Goal: Task Accomplishment & Management: Use online tool/utility

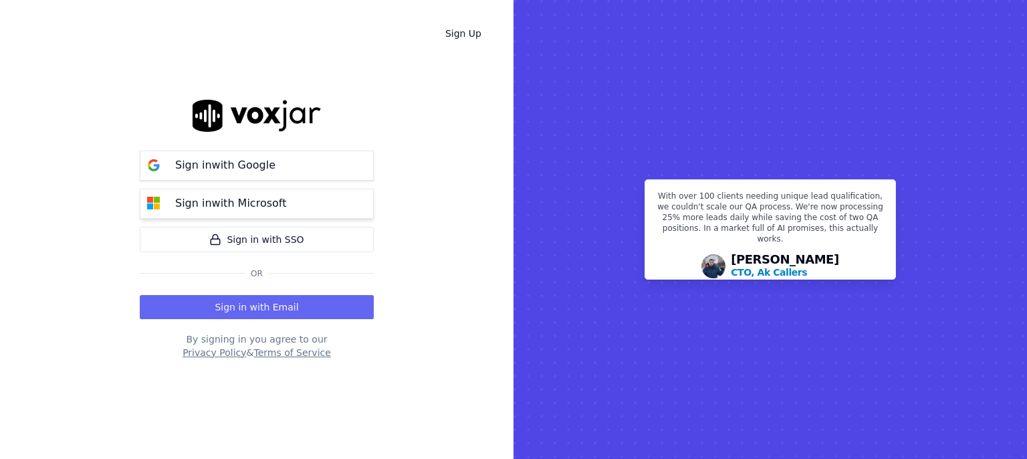
click at [314, 207] on button "Sign in with Microsoft" at bounding box center [257, 203] width 234 height 30
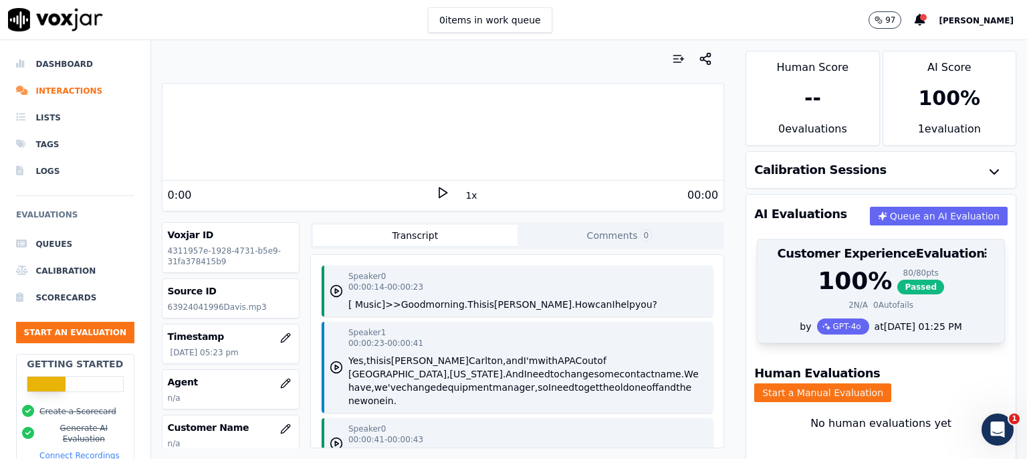
scroll to position [43, 0]
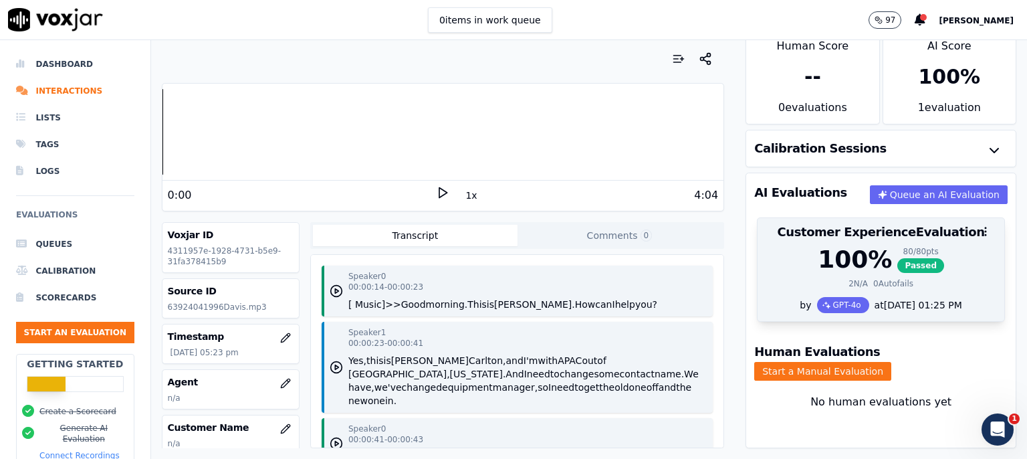
click at [902, 258] on span "Passed" at bounding box center [920, 265] width 47 height 15
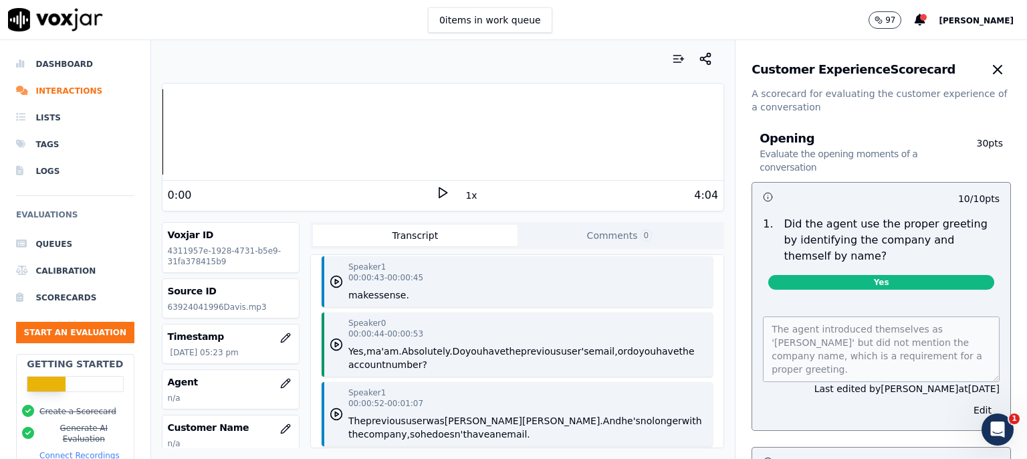
scroll to position [664, 0]
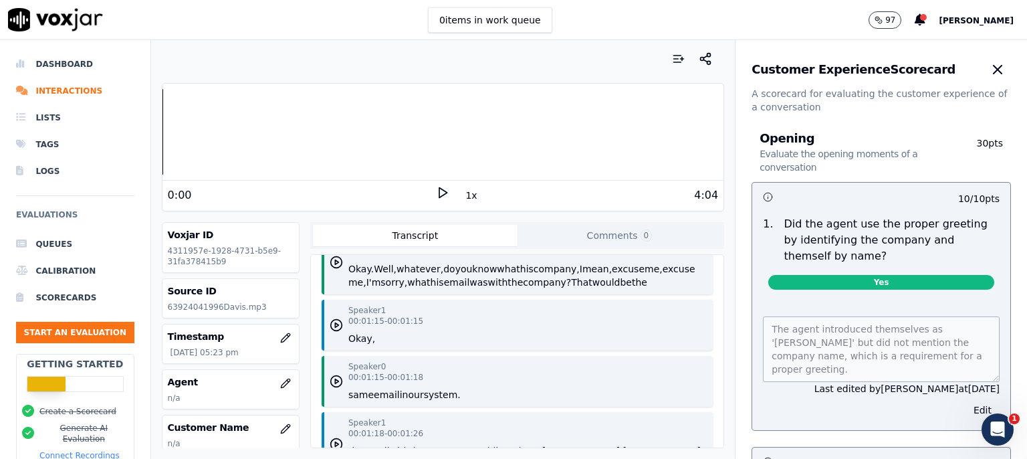
click at [768, 409] on div "The agent introduced themselves as 'Shantae' but did not mention the company na…" at bounding box center [881, 365] width 258 height 130
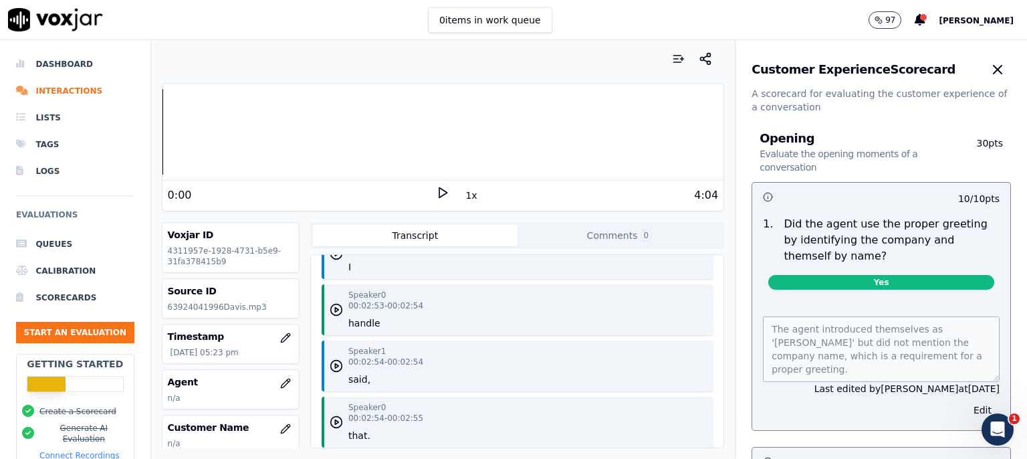
scroll to position [2088, 0]
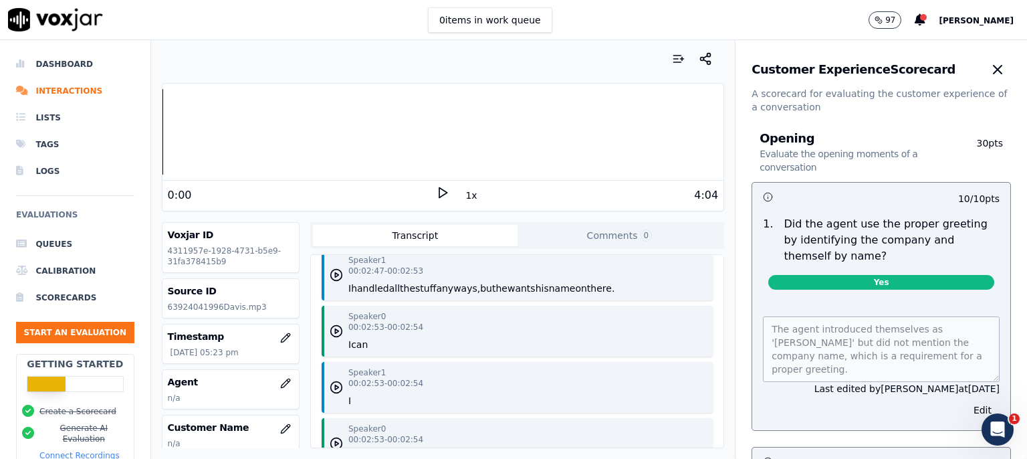
click at [453, 233] on button "Transcript" at bounding box center [415, 235] width 205 height 21
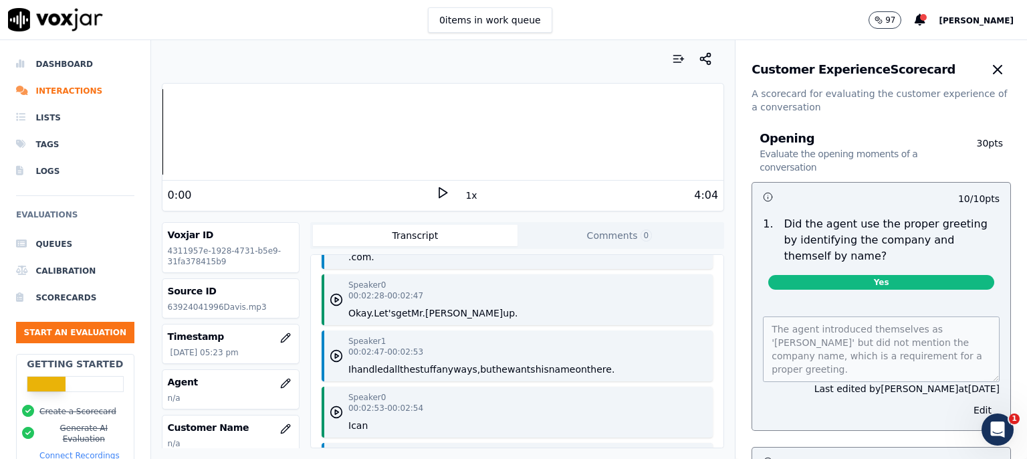
scroll to position [1940, 0]
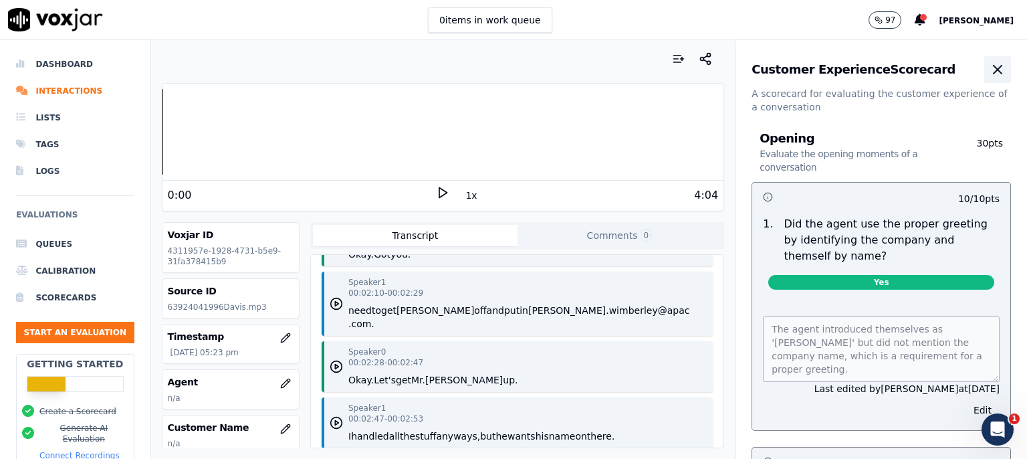
click at [989, 63] on icon "button" at bounding box center [997, 69] width 16 height 16
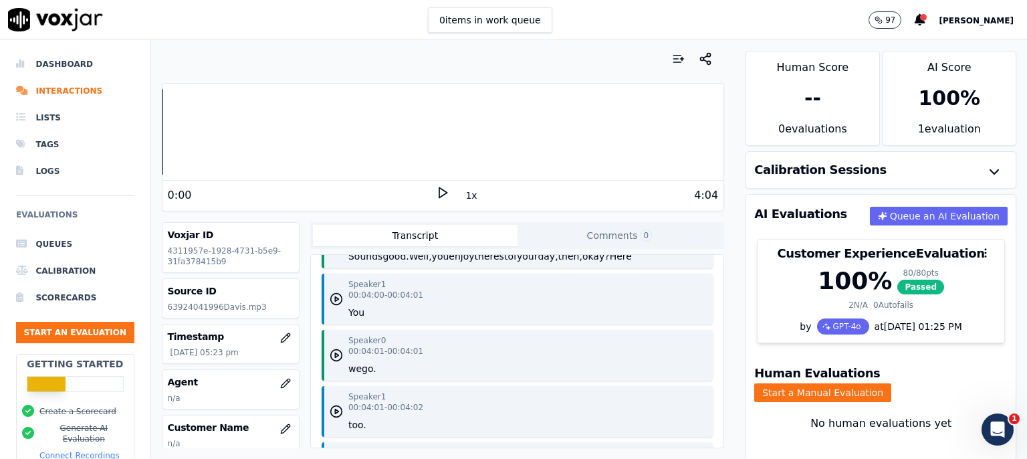
scroll to position [3785, 0]
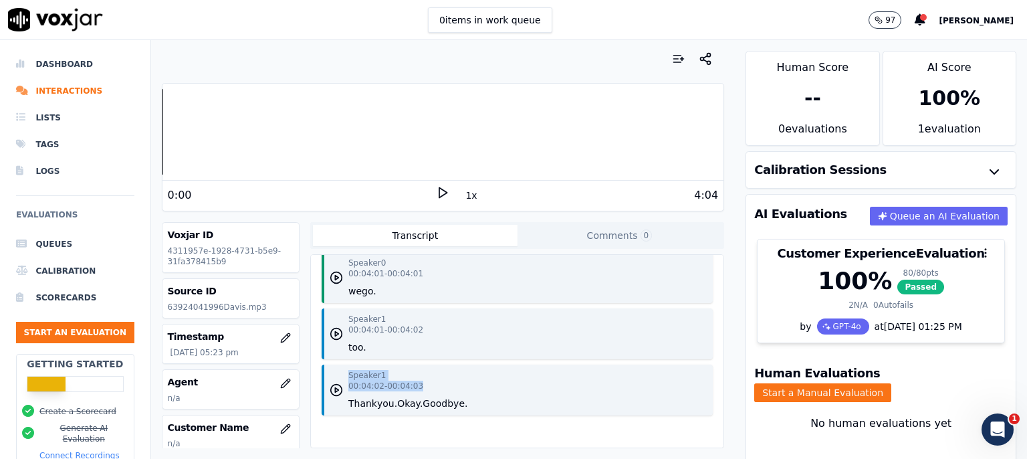
drag, startPoint x: 343, startPoint y: 271, endPoint x: 454, endPoint y: 353, distance: 137.7
copy div "Speaker 1 00:04:02 - 00:04:03"
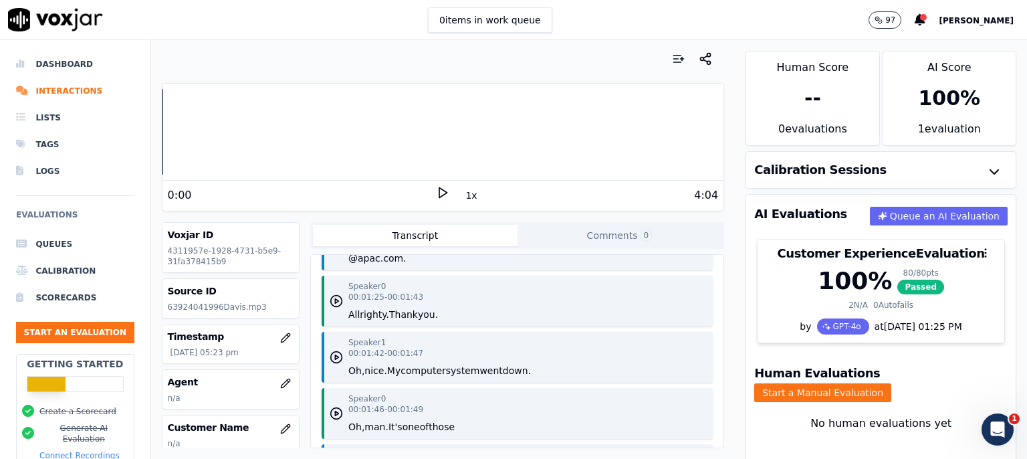
scroll to position [0, 0]
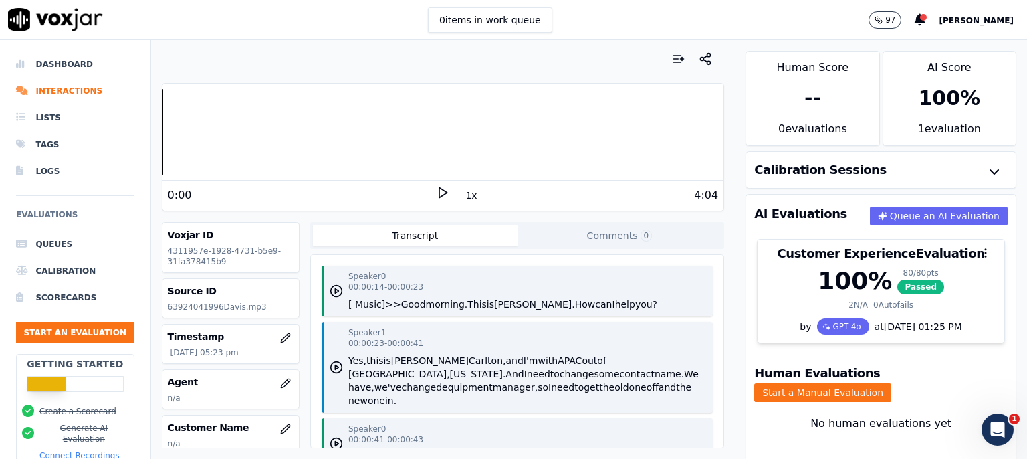
click at [469, 273] on div "Speaker 0 00:00:14 - 00:00:23 [ Music ] >> Good morning. This is Shantae. How c…" at bounding box center [502, 291] width 309 height 40
click at [852, 15] on div "0 items in work queue 97 Stephanie" at bounding box center [513, 20] width 1027 height 40
click at [66, 294] on li "Scorecards" at bounding box center [75, 297] width 118 height 27
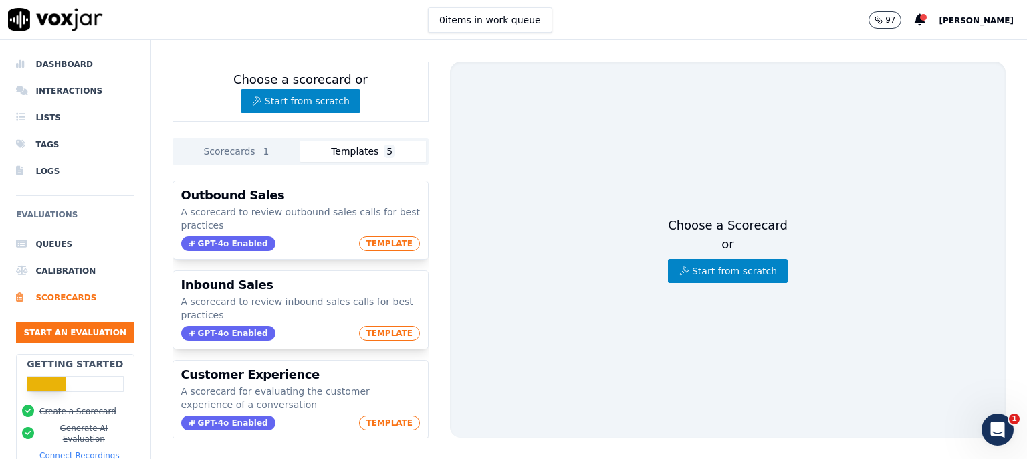
click at [344, 140] on button "Templates 5" at bounding box center [363, 150] width 126 height 21
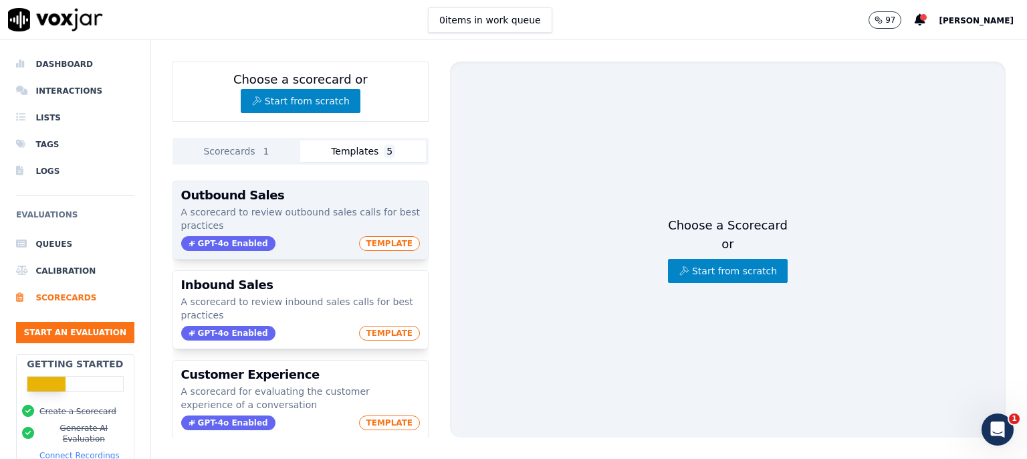
click at [377, 236] on span "TEMPLATE" at bounding box center [389, 243] width 61 height 15
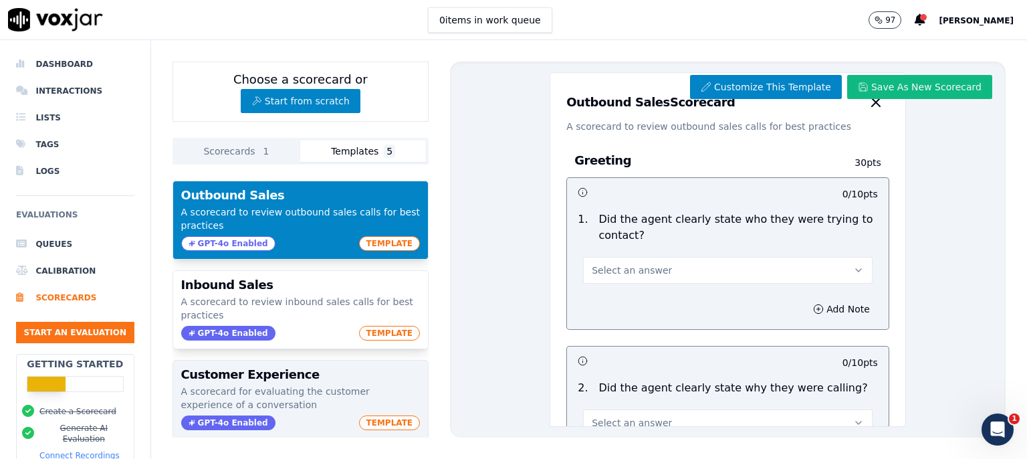
click at [287, 384] on p "A scorecard for evaluating the customer experience of a conversation" at bounding box center [300, 397] width 239 height 27
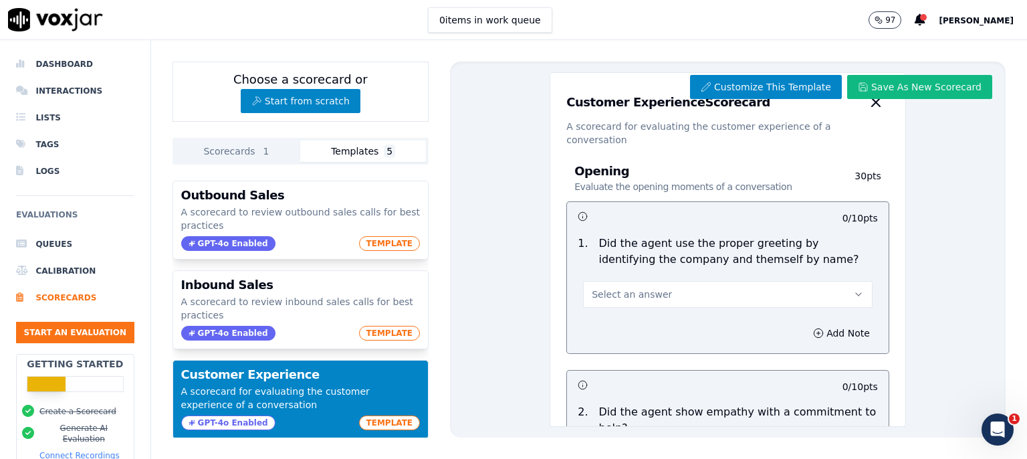
click at [853, 289] on icon "button" at bounding box center [858, 294] width 11 height 11
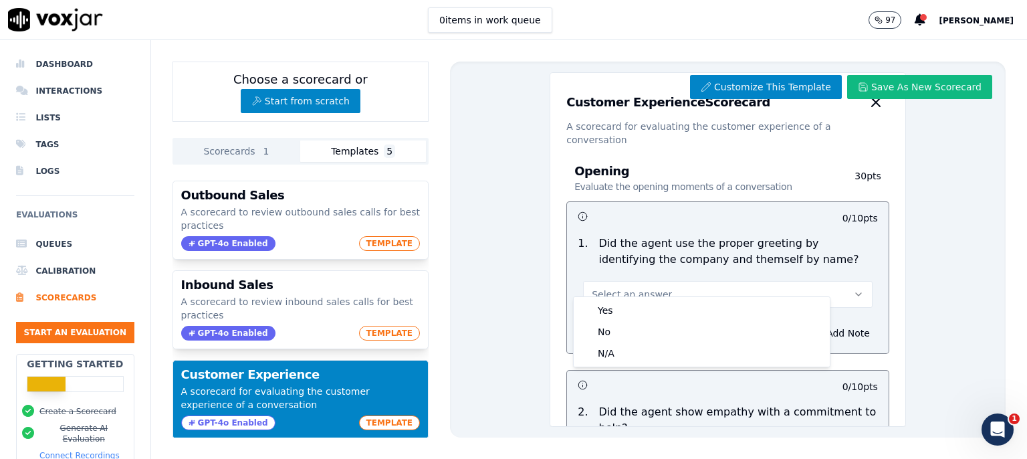
click at [795, 250] on p "Did the agent use the proper greeting by identifying the company and themself b…" at bounding box center [738, 251] width 279 height 32
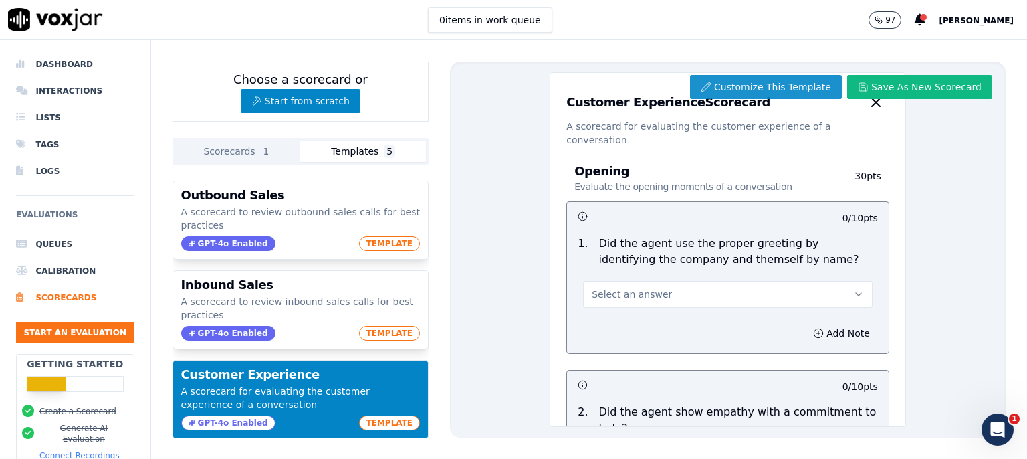
click at [765, 84] on button "Customize This Template" at bounding box center [766, 87] width 152 height 24
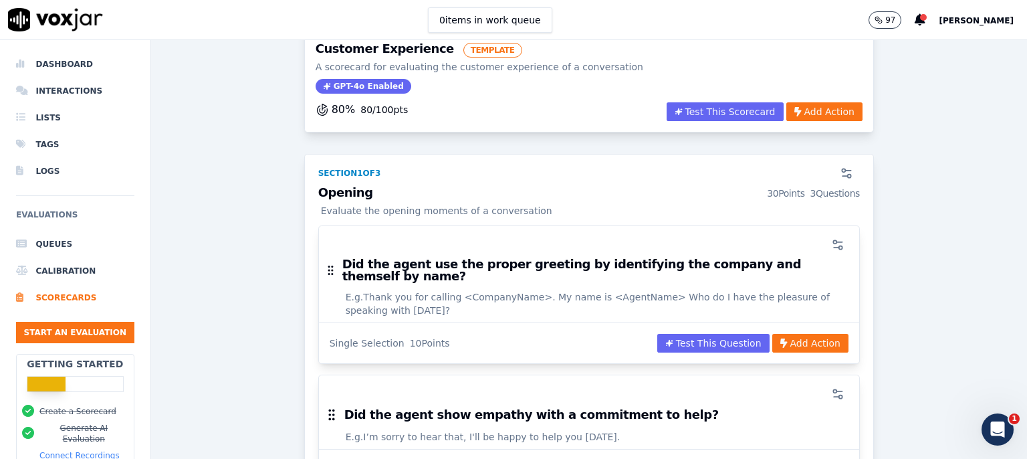
scroll to position [173, 0]
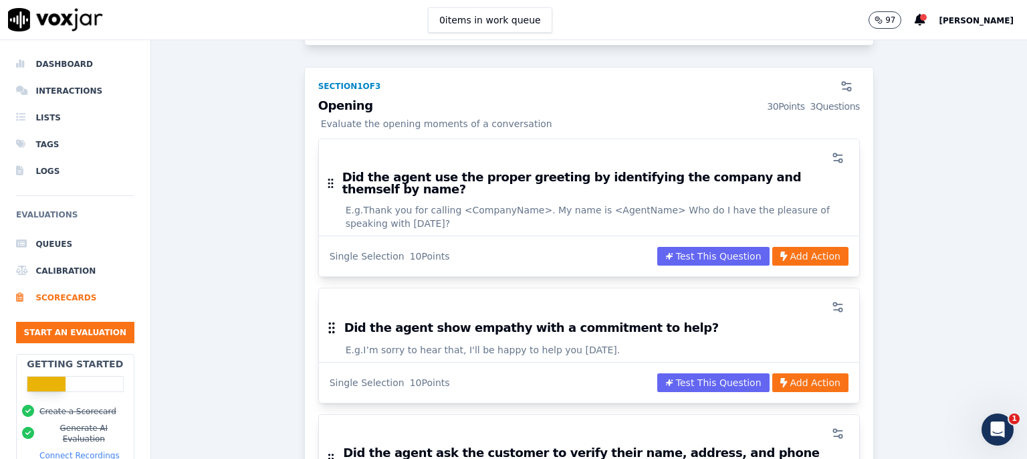
click at [755, 171] on h3 "Did the agent use the proper greeting by identifying the company and themself b…" at bounding box center [595, 183] width 506 height 24
click at [725, 178] on h3 "Did the agent use the proper greeting by identifying the company and themself b…" at bounding box center [595, 183] width 506 height 24
click at [662, 176] on h3 "Did the agent use the proper greeting by identifying the company and themself b…" at bounding box center [595, 183] width 506 height 24
click at [831, 152] on icon "button" at bounding box center [837, 157] width 13 height 13
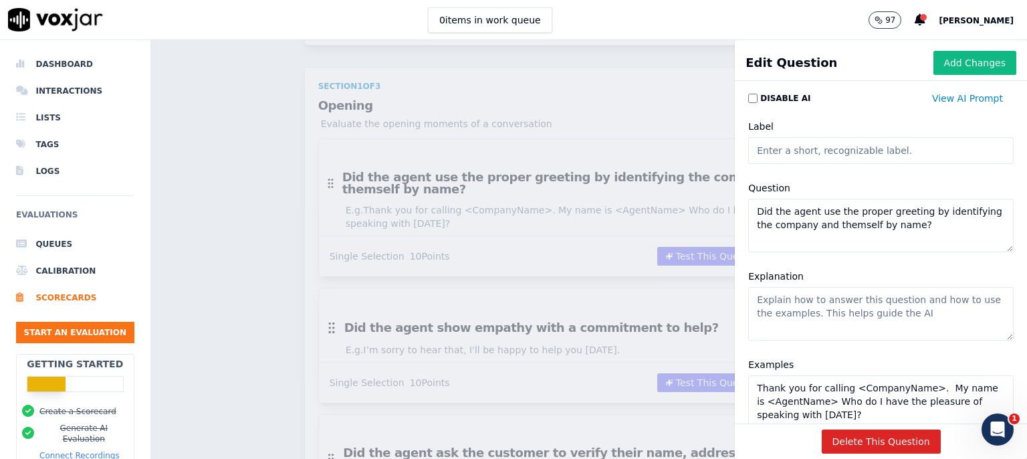
drag, startPoint x: 811, startPoint y: 228, endPoint x: 742, endPoint y: 233, distance: 69.7
click at [748, 233] on textarea "Did the agent use the proper greeting by identifying the company and themself b…" at bounding box center [880, 225] width 265 height 53
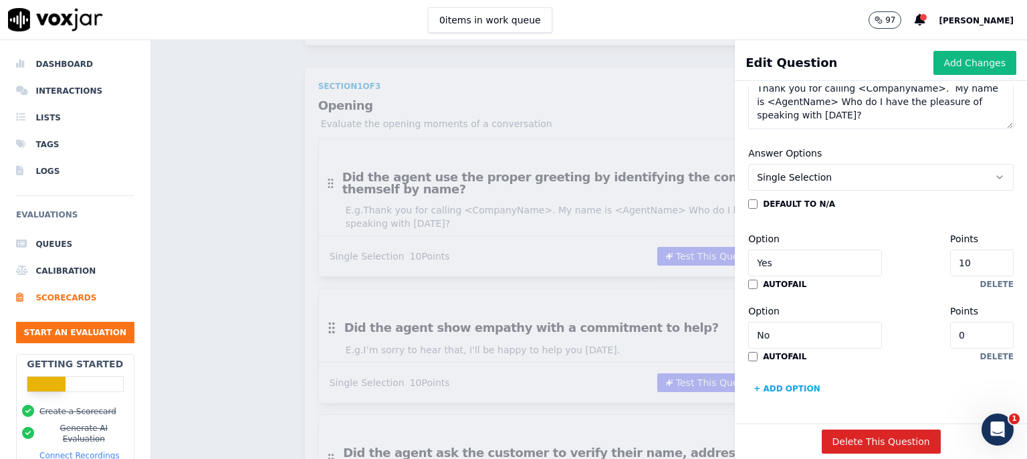
scroll to position [344, 0]
type textarea "Did the agent use the proper greeting by identifying themself by name?"
click at [809, 249] on input "Yes" at bounding box center [815, 262] width 134 height 27
click at [836, 254] on div "default to N/A Option Yes Points 10 autofail delete Option No Points 0 autofail…" at bounding box center [880, 299] width 265 height 201
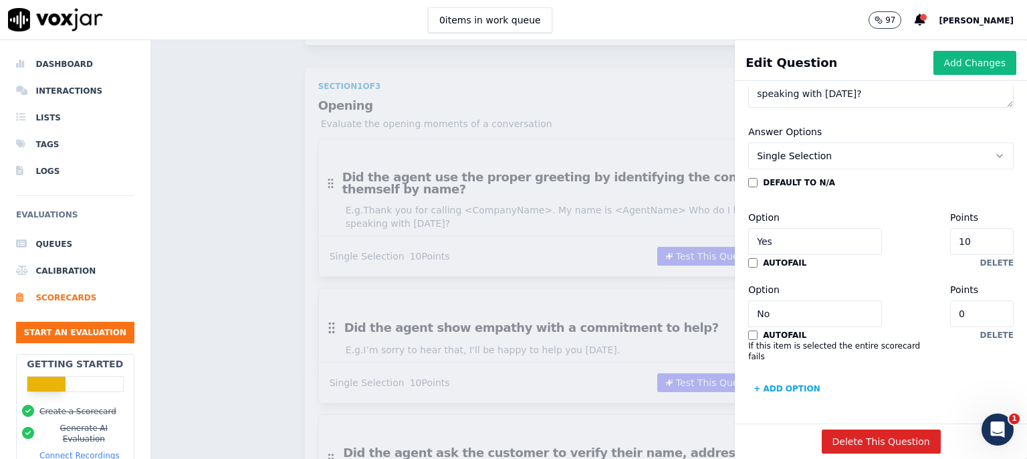
scroll to position [366, 0]
click at [956, 66] on button "Add Changes" at bounding box center [974, 63] width 83 height 24
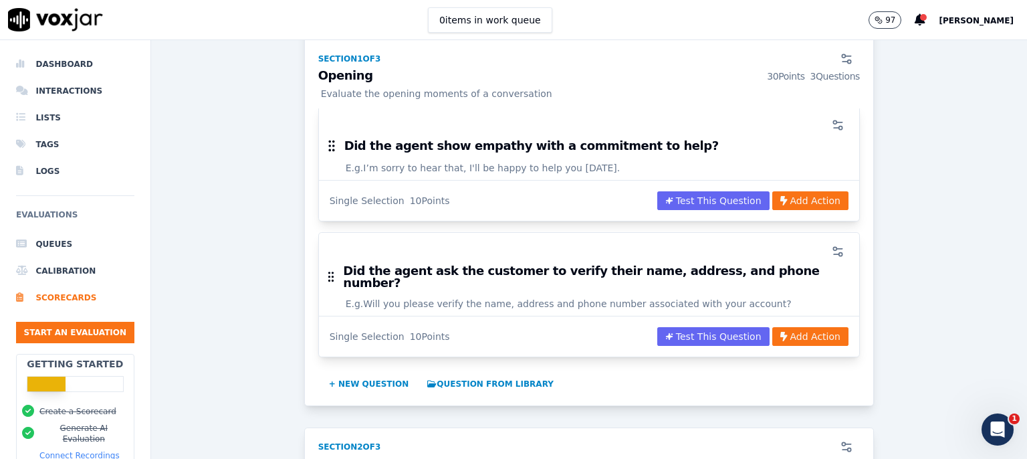
scroll to position [346, 0]
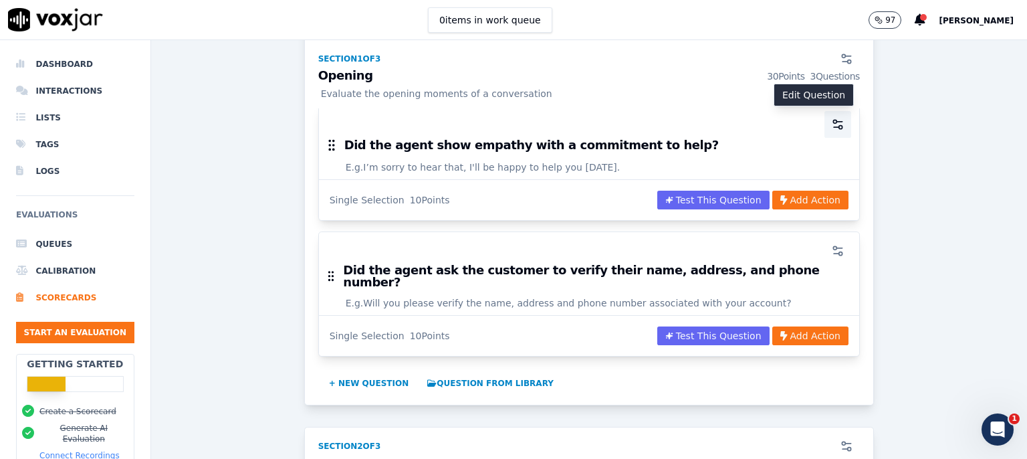
click at [831, 127] on icon "button" at bounding box center [837, 124] width 13 height 13
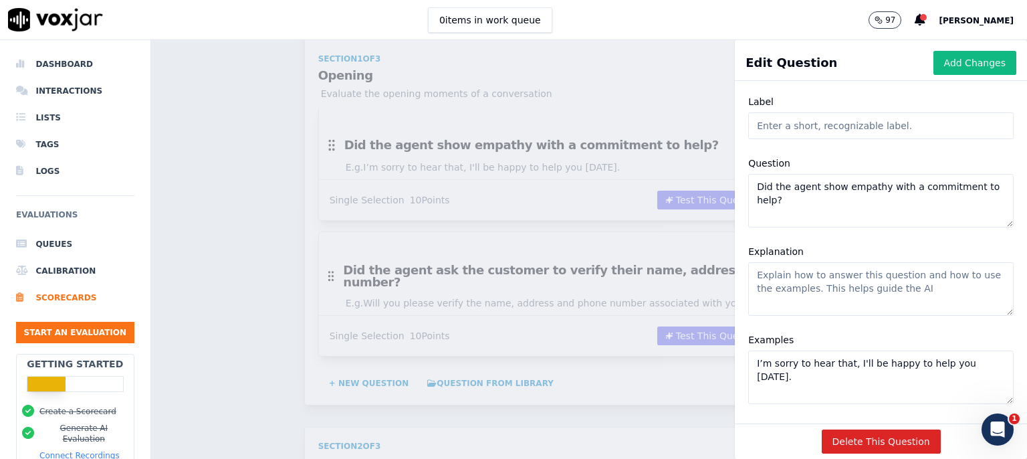
scroll to position [0, 0]
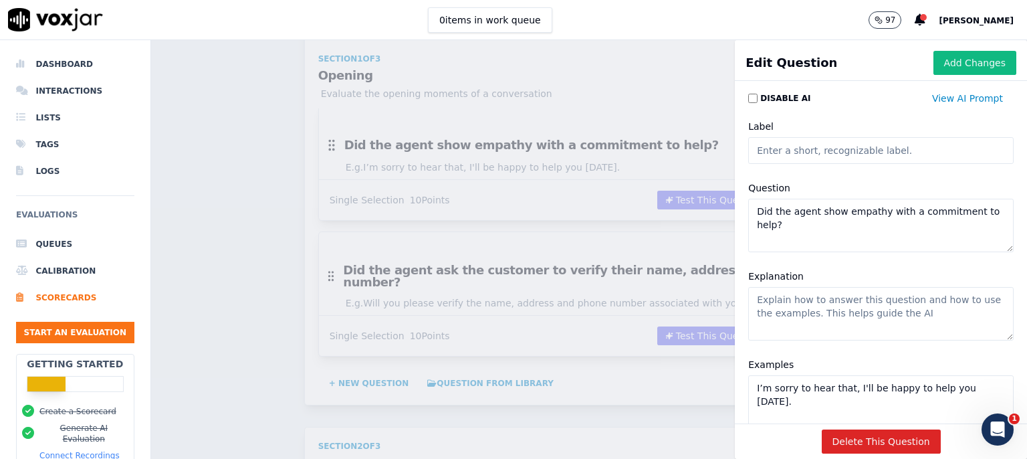
click at [670, 87] on div "Scorecards Scorecard Editor Save Scorecard Customer Experience TEMPLATE A score…" at bounding box center [589, 249] width 876 height 418
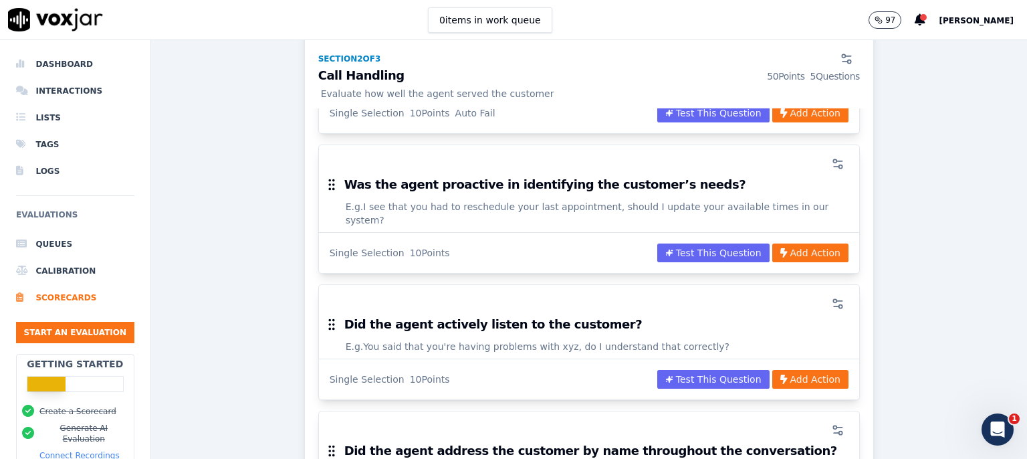
scroll to position [1039, 0]
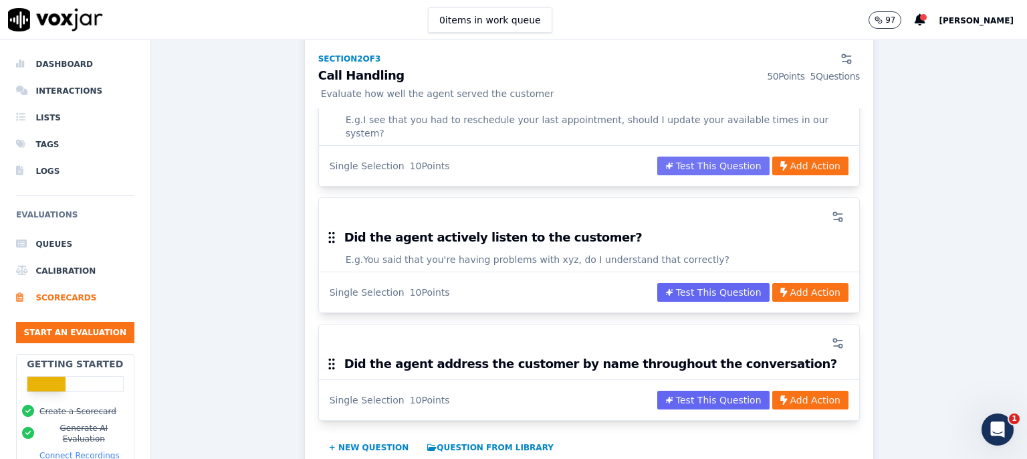
click at [702, 156] on button "Test This Question" at bounding box center [713, 165] width 112 height 19
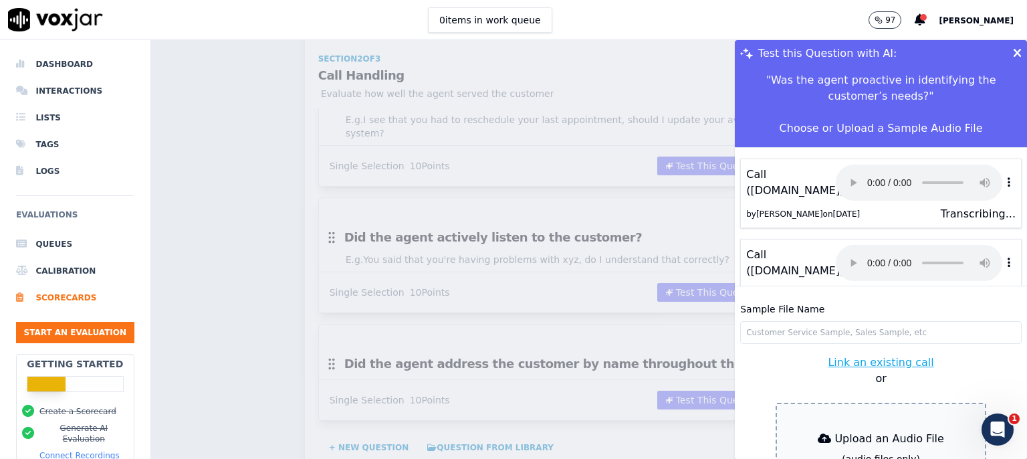
click at [1013, 51] on icon at bounding box center [1017, 53] width 9 height 12
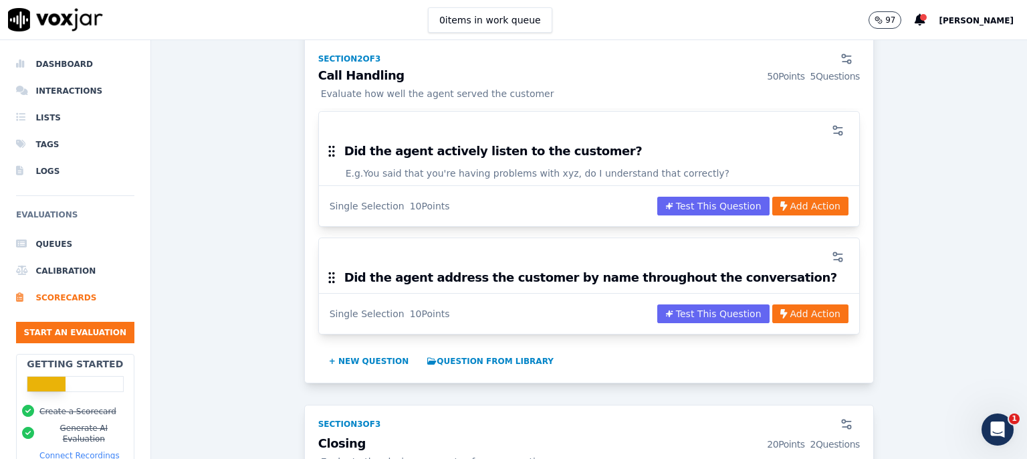
scroll to position [1212, 0]
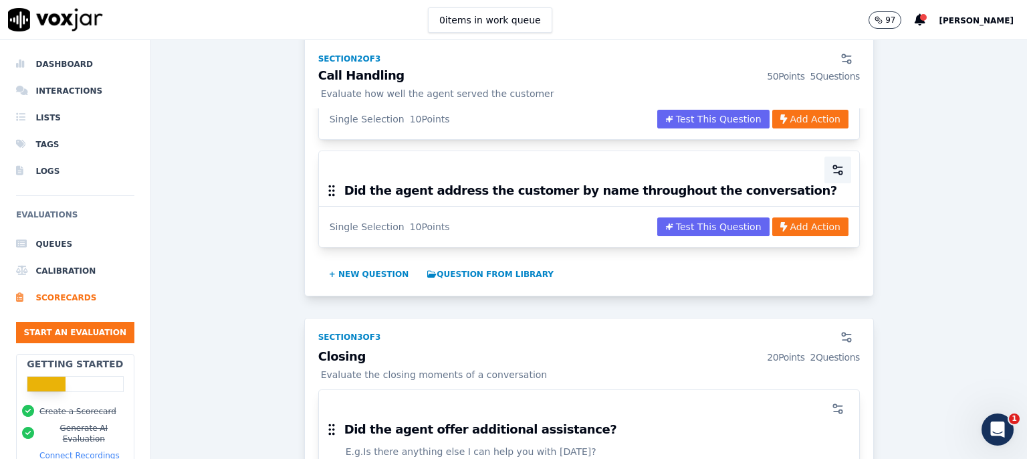
click at [831, 163] on icon "button" at bounding box center [837, 169] width 13 height 13
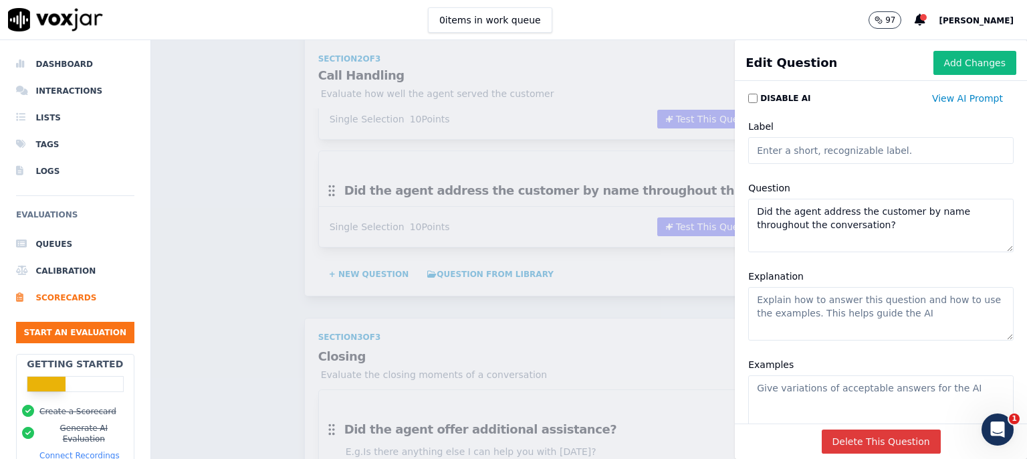
click at [843, 429] on button "Delete This Question" at bounding box center [880, 441] width 119 height 24
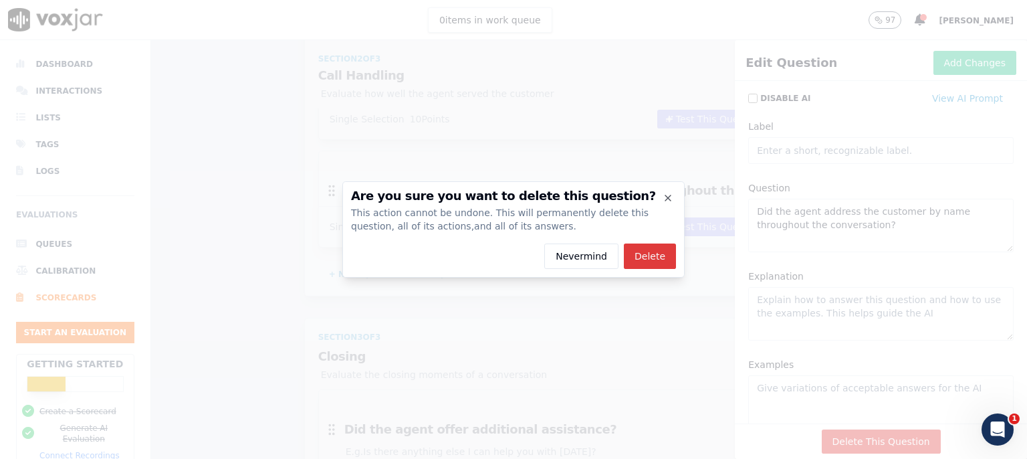
click at [647, 250] on button "Delete" at bounding box center [650, 255] width 52 height 25
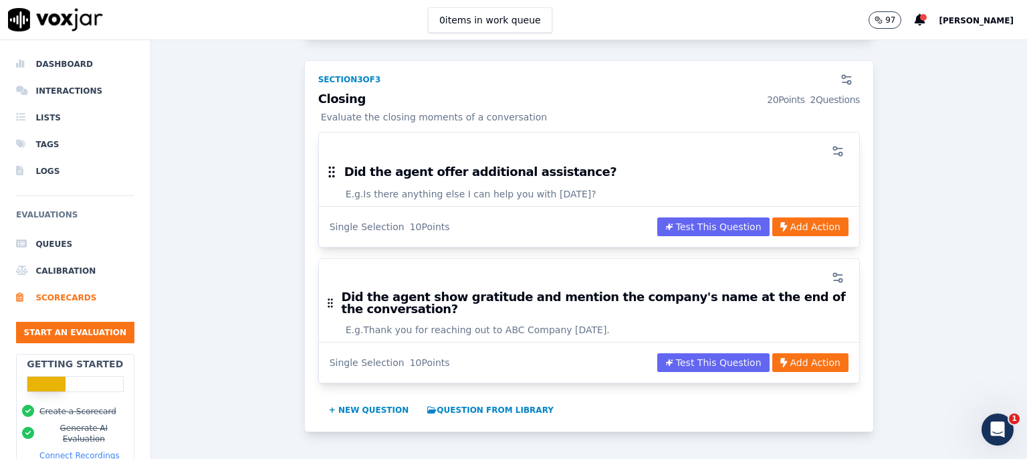
scroll to position [1386, 0]
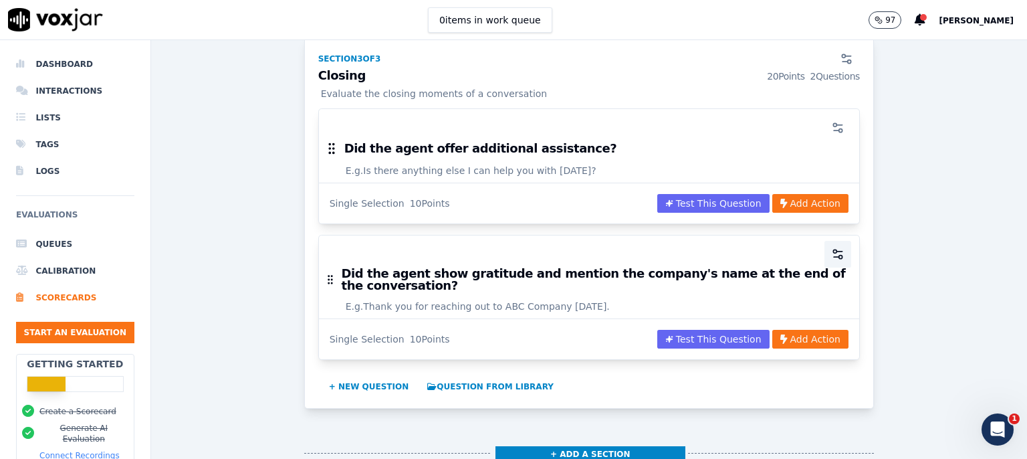
click at [831, 247] on icon "button" at bounding box center [837, 253] width 13 height 13
click at [589, 396] on div "Scorecards Scorecard Editor Save Scorecard Customer Experience TEMPLATE A score…" at bounding box center [589, 249] width 876 height 418
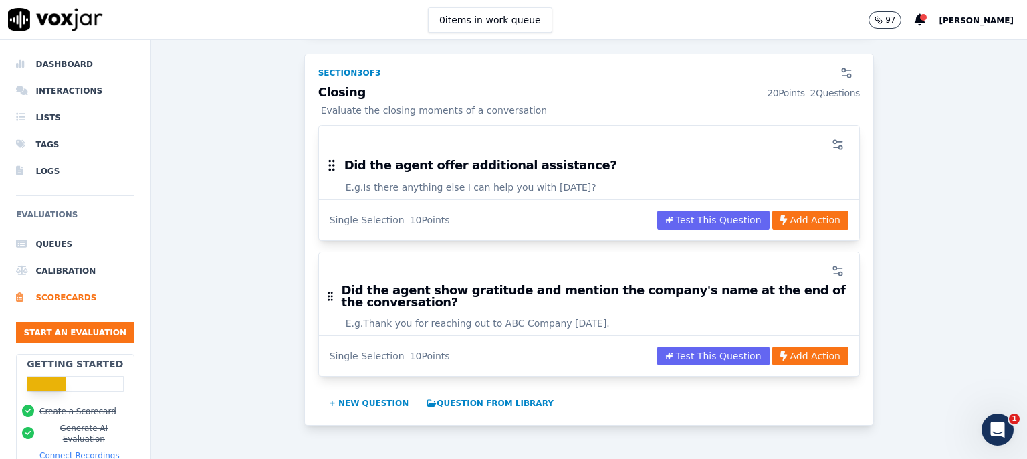
scroll to position [1366, 0]
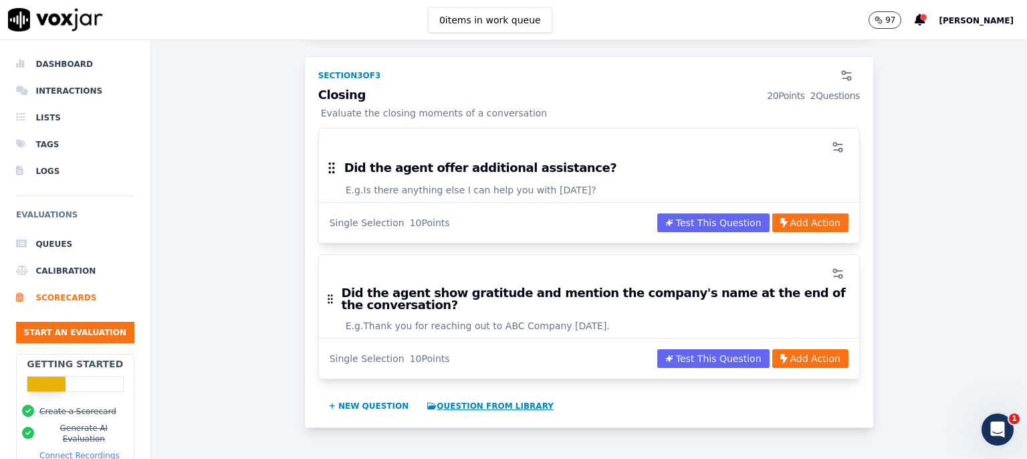
click at [490, 395] on button "Question from Library" at bounding box center [490, 405] width 137 height 21
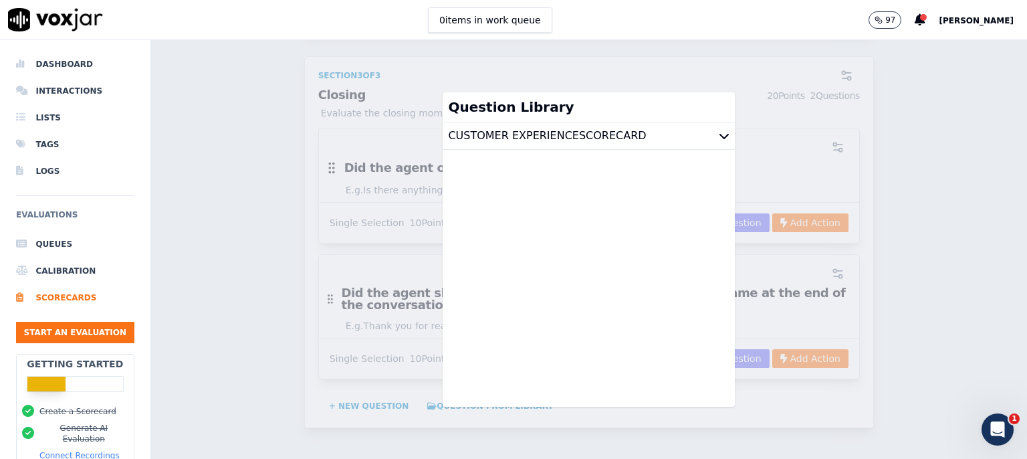
click at [719, 136] on icon at bounding box center [724, 135] width 11 height 11
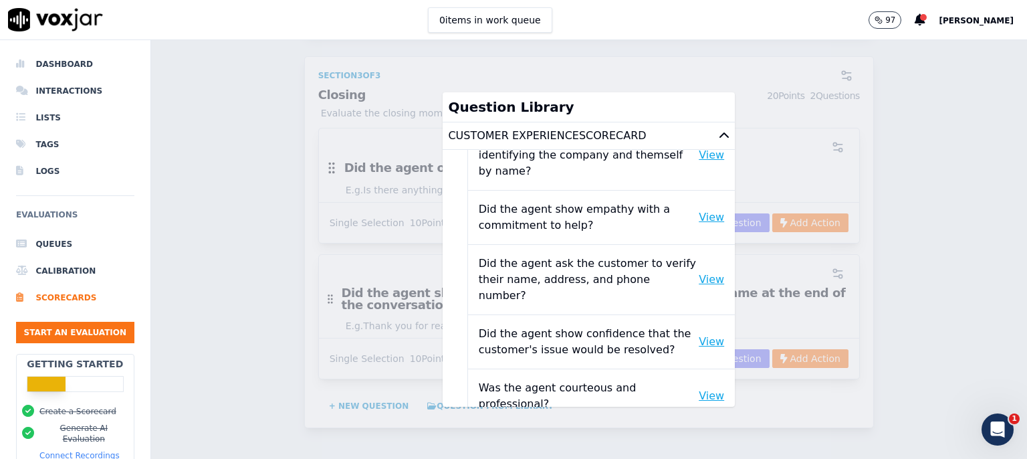
scroll to position [0, 0]
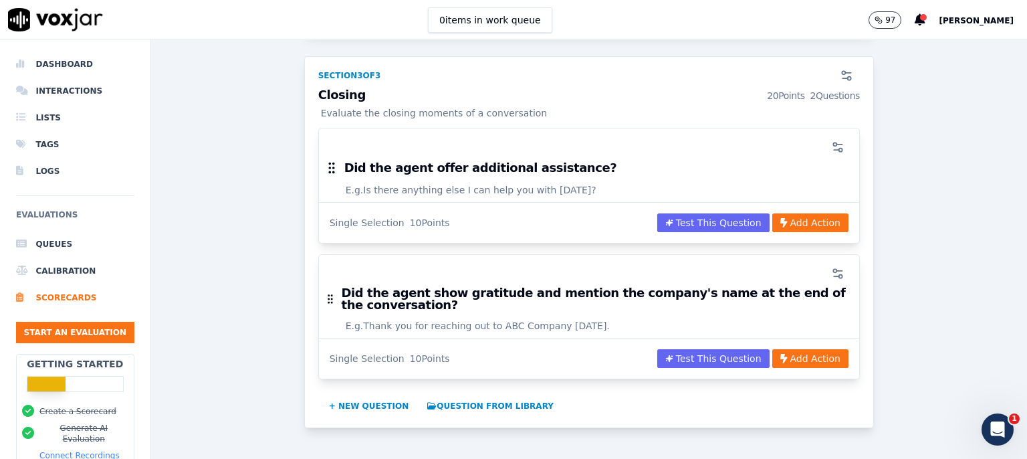
click at [878, 98] on div "Scorecards Scorecard Editor Save Scorecard Customer Experience TEMPLATE A score…" at bounding box center [589, 249] width 876 height 418
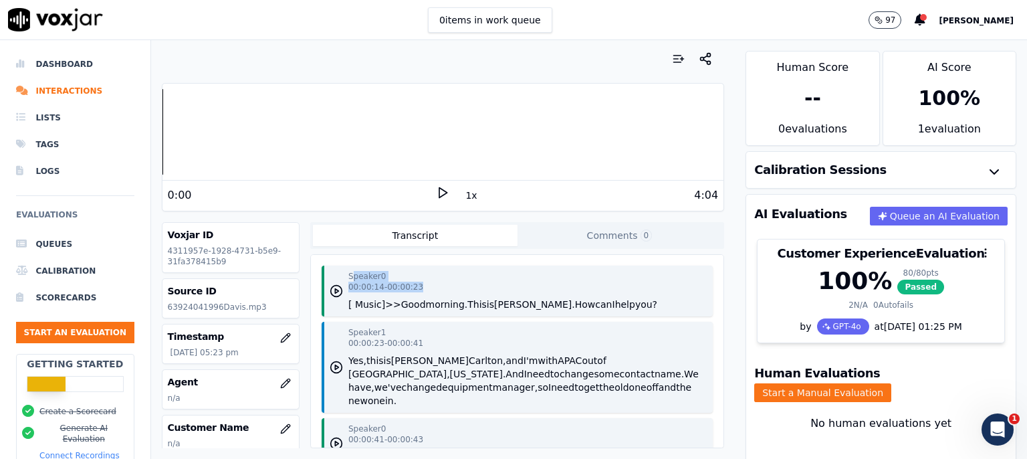
drag, startPoint x: 346, startPoint y: 275, endPoint x: 600, endPoint y: 309, distance: 256.3
click at [600, 309] on div "Speaker 0 00:00:14 - 00:00:23 [ Music ] >> Good morning. This is Shantae. How c…" at bounding box center [502, 291] width 309 height 40
click at [631, 304] on div "Speaker 0 00:00:14 - 00:00:23 [ Music ] >> Good morning. This is Shantae. How c…" at bounding box center [517, 290] width 391 height 51
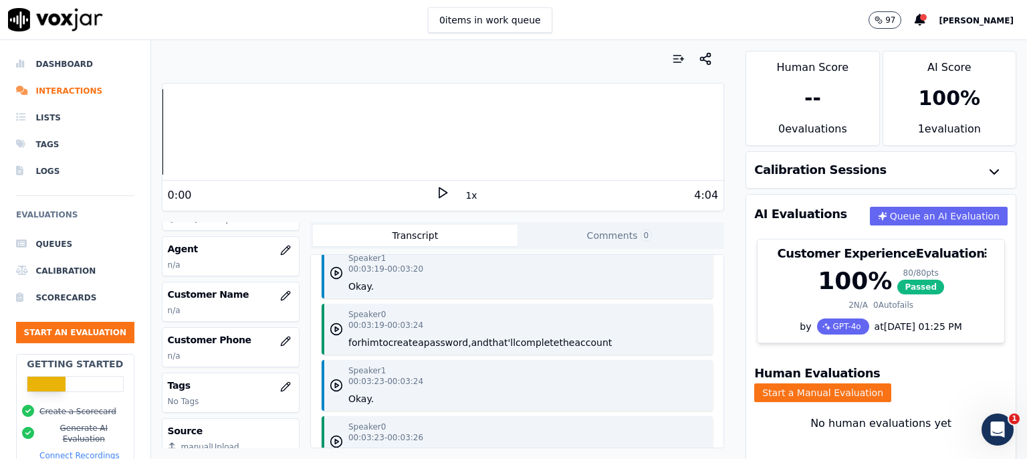
scroll to position [219, 0]
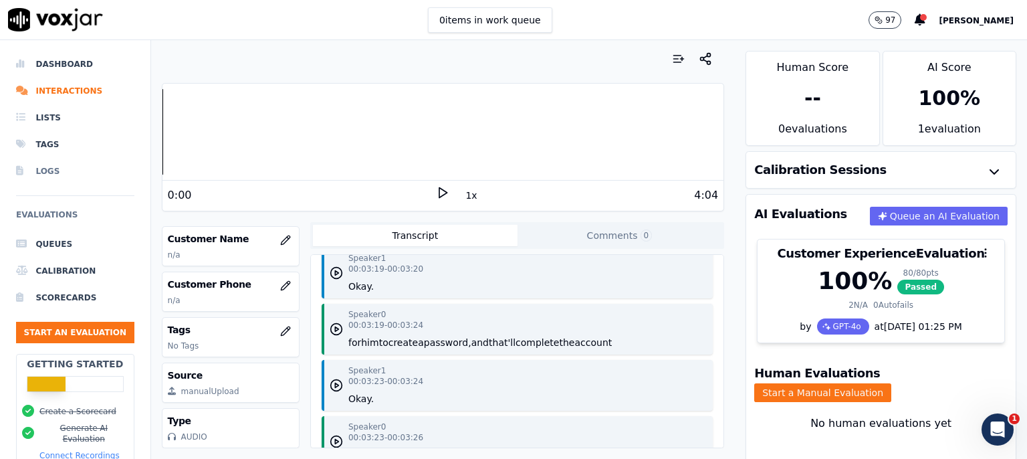
click at [47, 168] on li "Logs" at bounding box center [75, 171] width 118 height 27
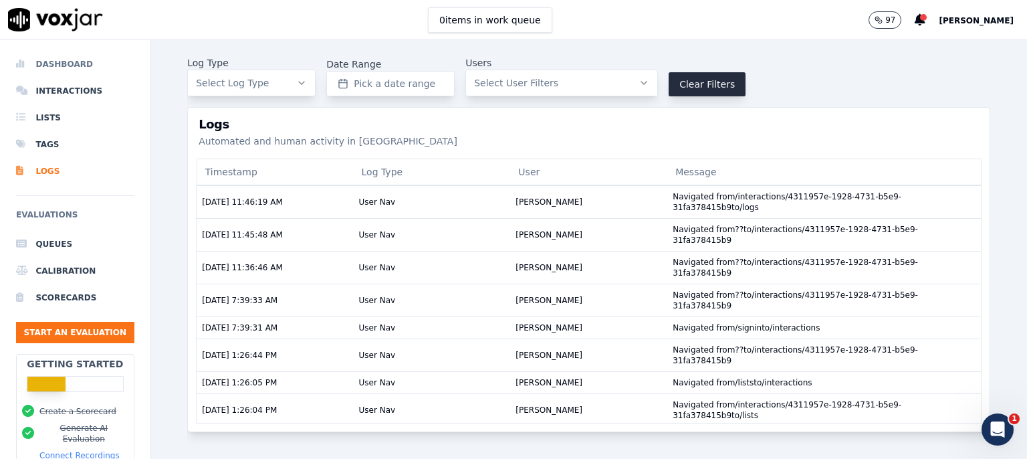
click at [60, 58] on li "Dashboard" at bounding box center [75, 64] width 118 height 27
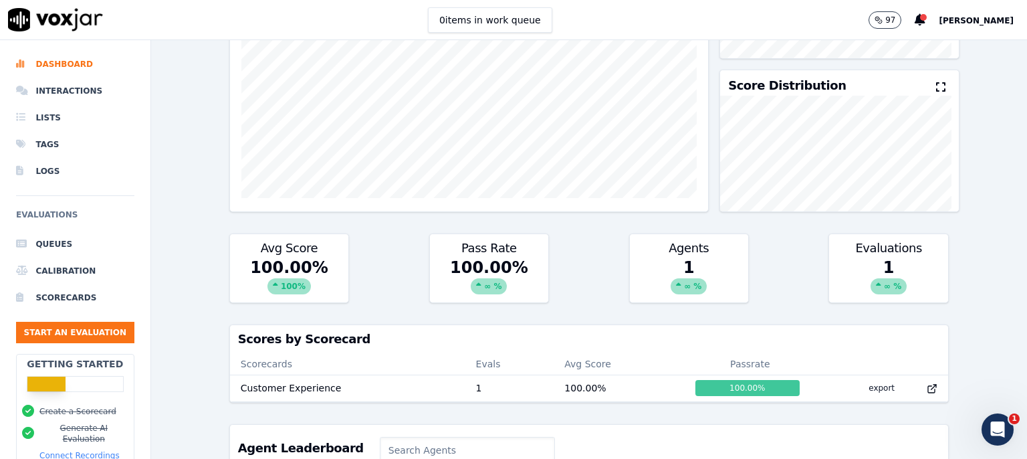
scroll to position [390, 0]
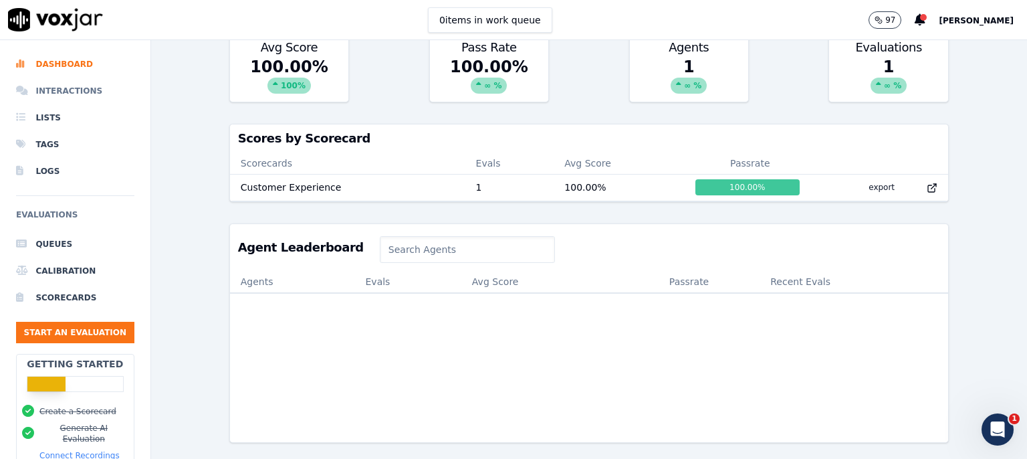
click at [59, 92] on li "Interactions" at bounding box center [75, 91] width 118 height 27
